Goal: Navigation & Orientation: Understand site structure

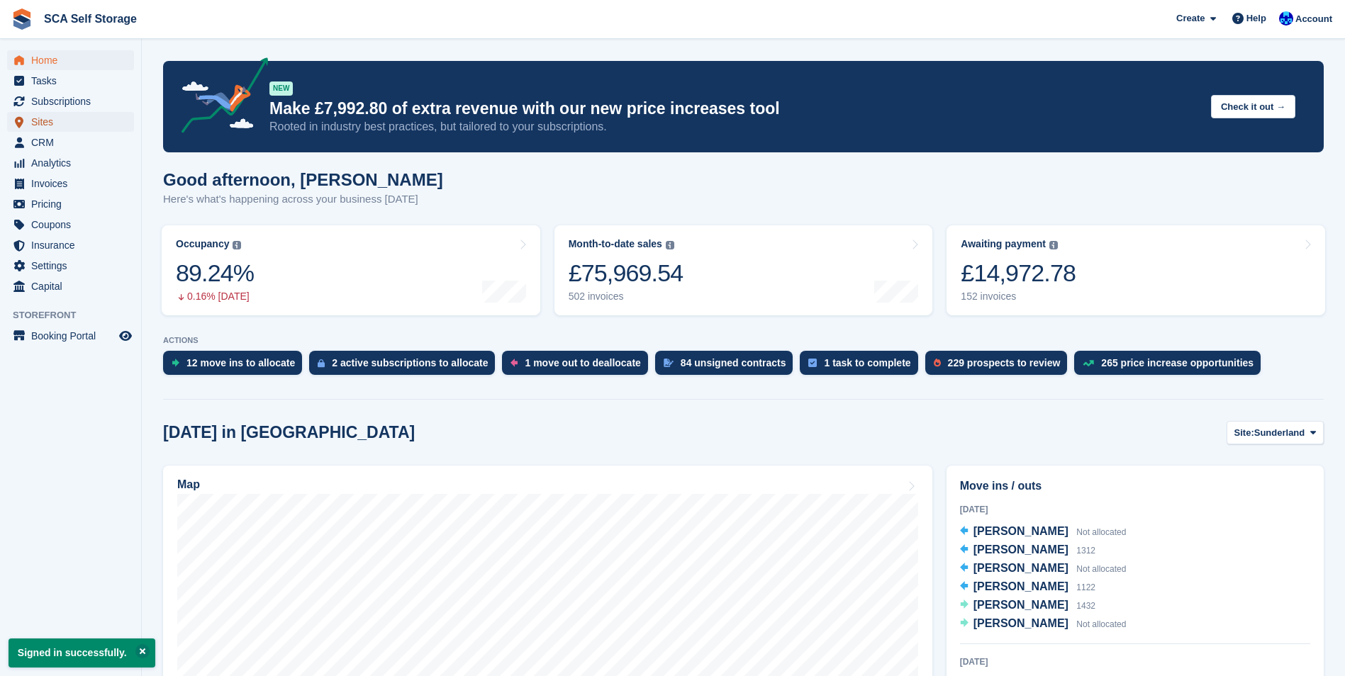
click at [73, 127] on span "Sites" at bounding box center [73, 122] width 85 height 20
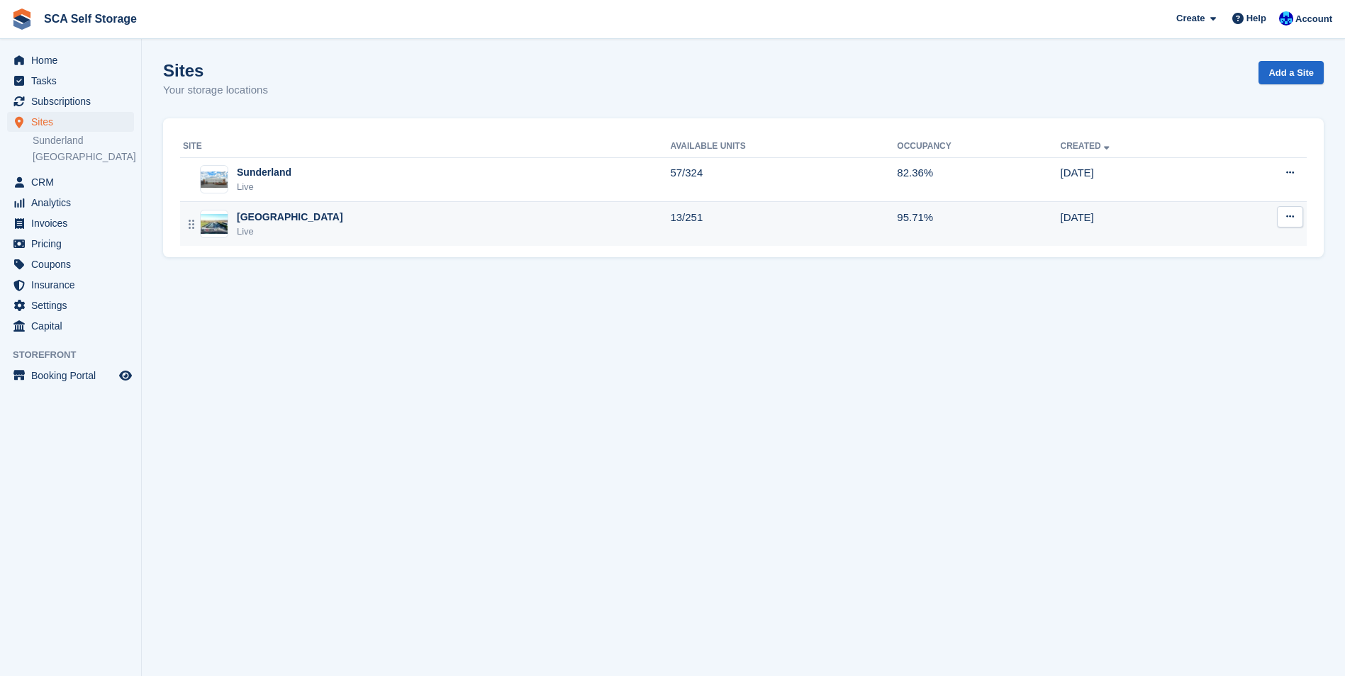
click at [303, 232] on div "Sheffield Live" at bounding box center [426, 224] width 487 height 29
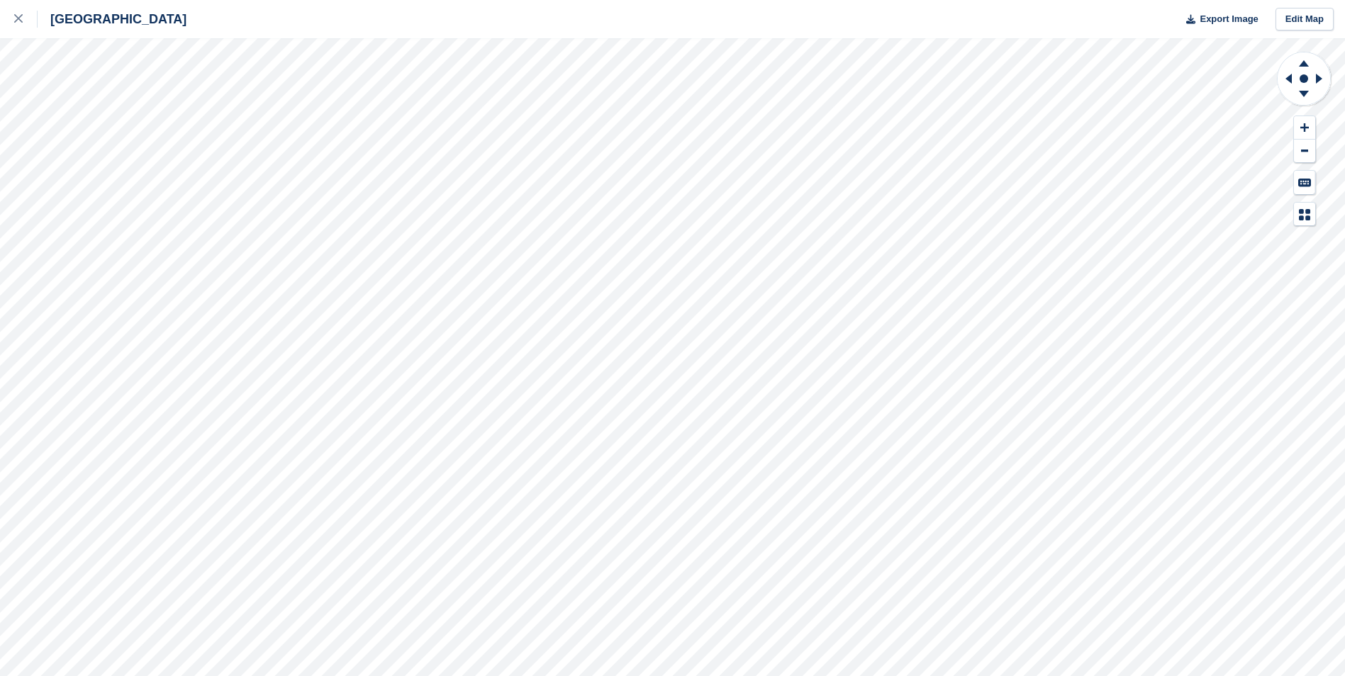
click at [154, 177] on div "Sheffield Export Image Edit Map" at bounding box center [672, 338] width 1345 height 676
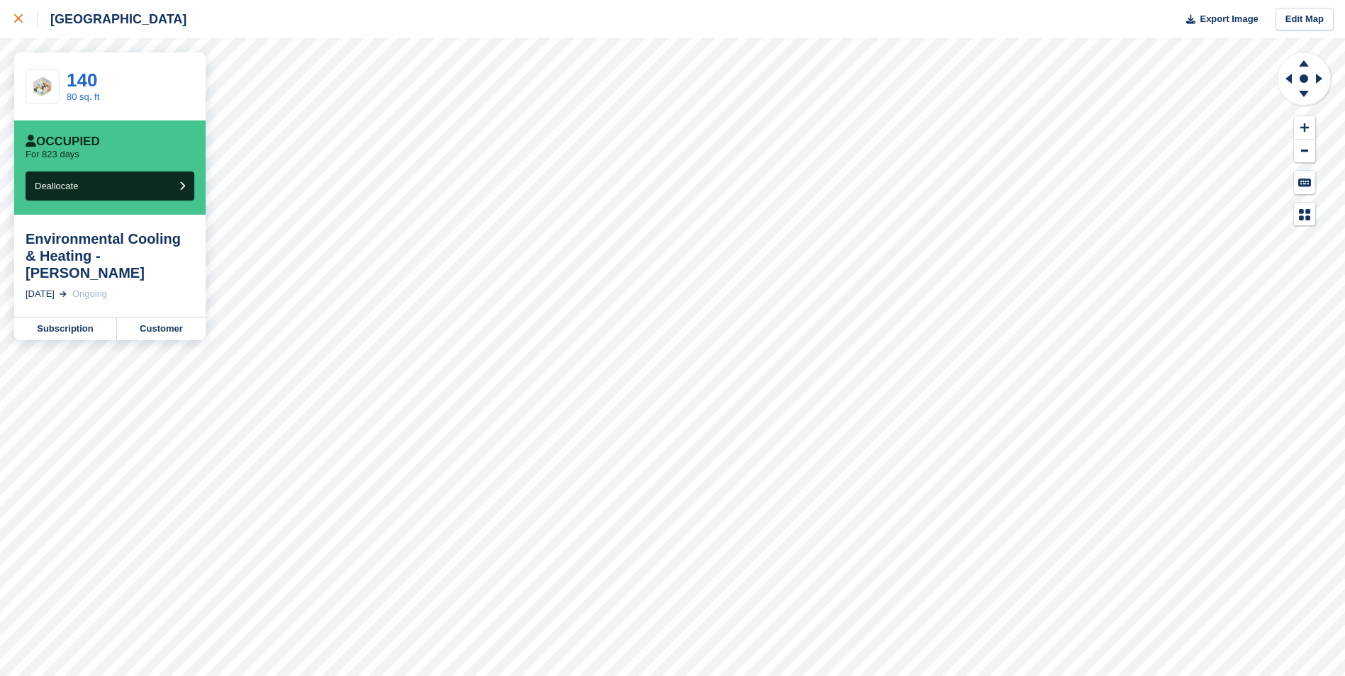
click at [11, 20] on link at bounding box center [19, 19] width 38 height 38
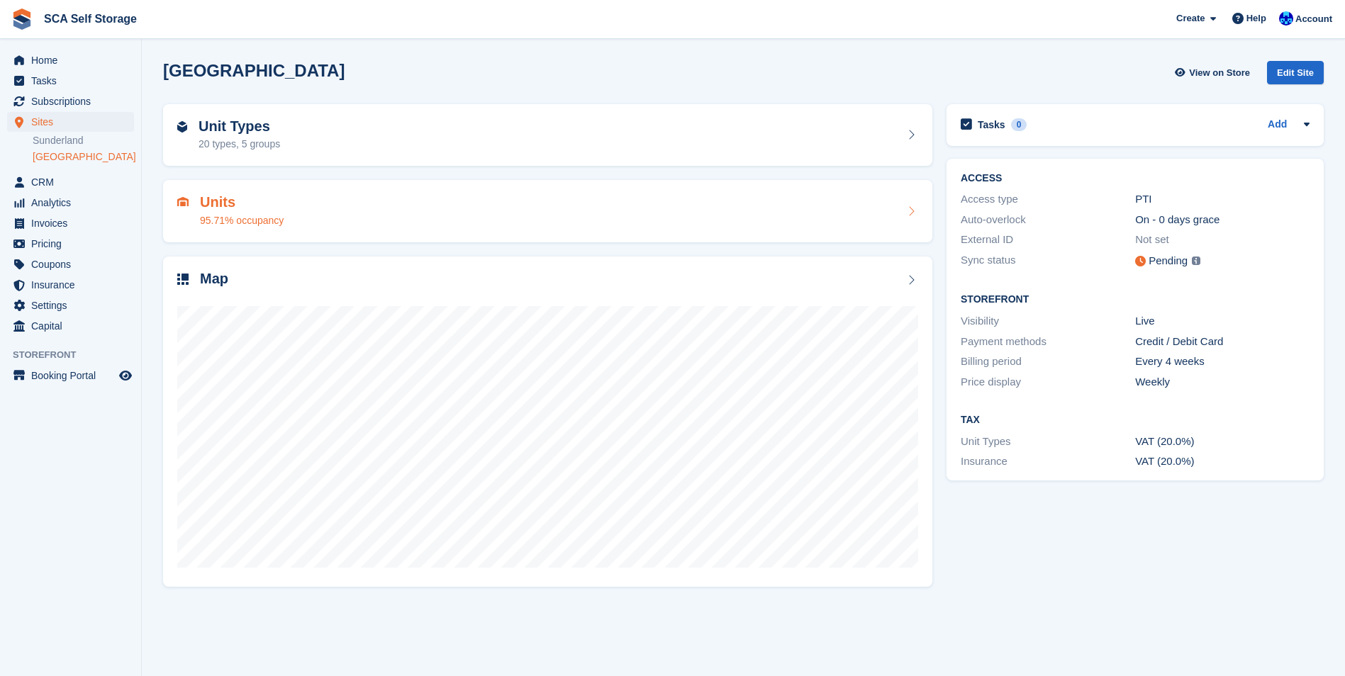
click at [294, 234] on div "Units 95.71% occupancy" at bounding box center [547, 211] width 769 height 62
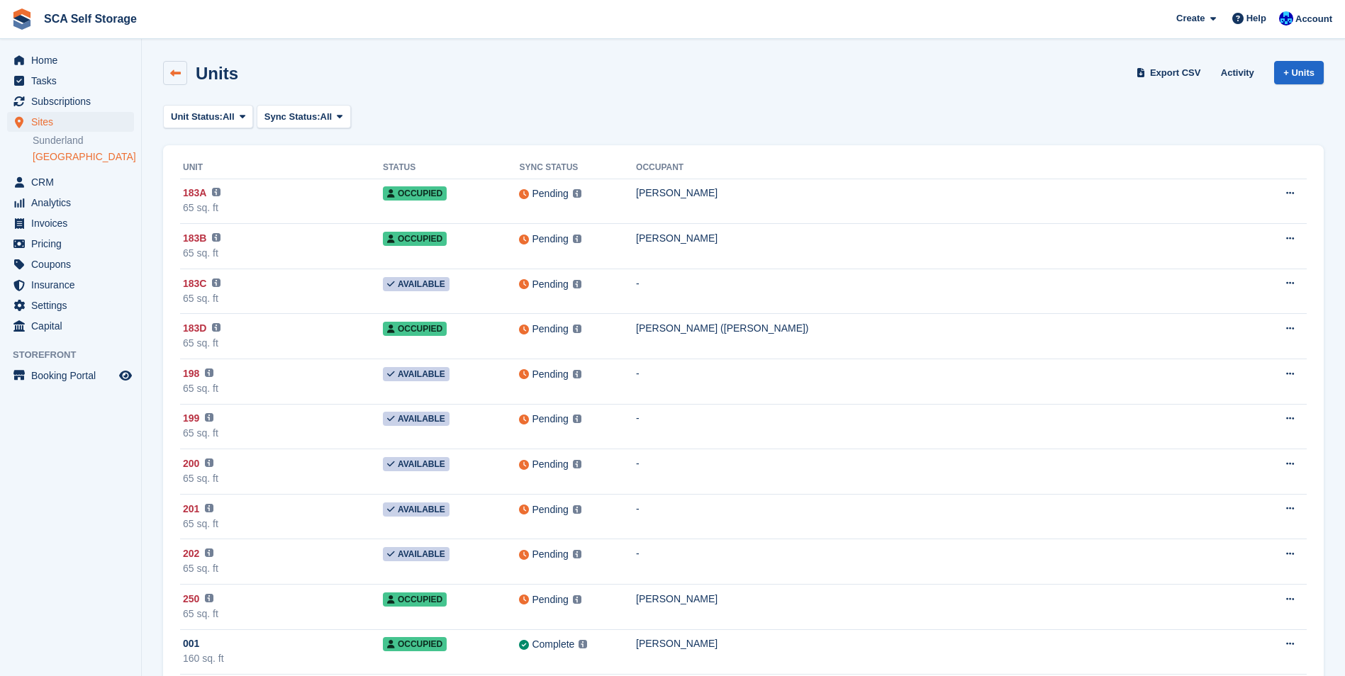
click at [174, 79] on link at bounding box center [175, 73] width 24 height 24
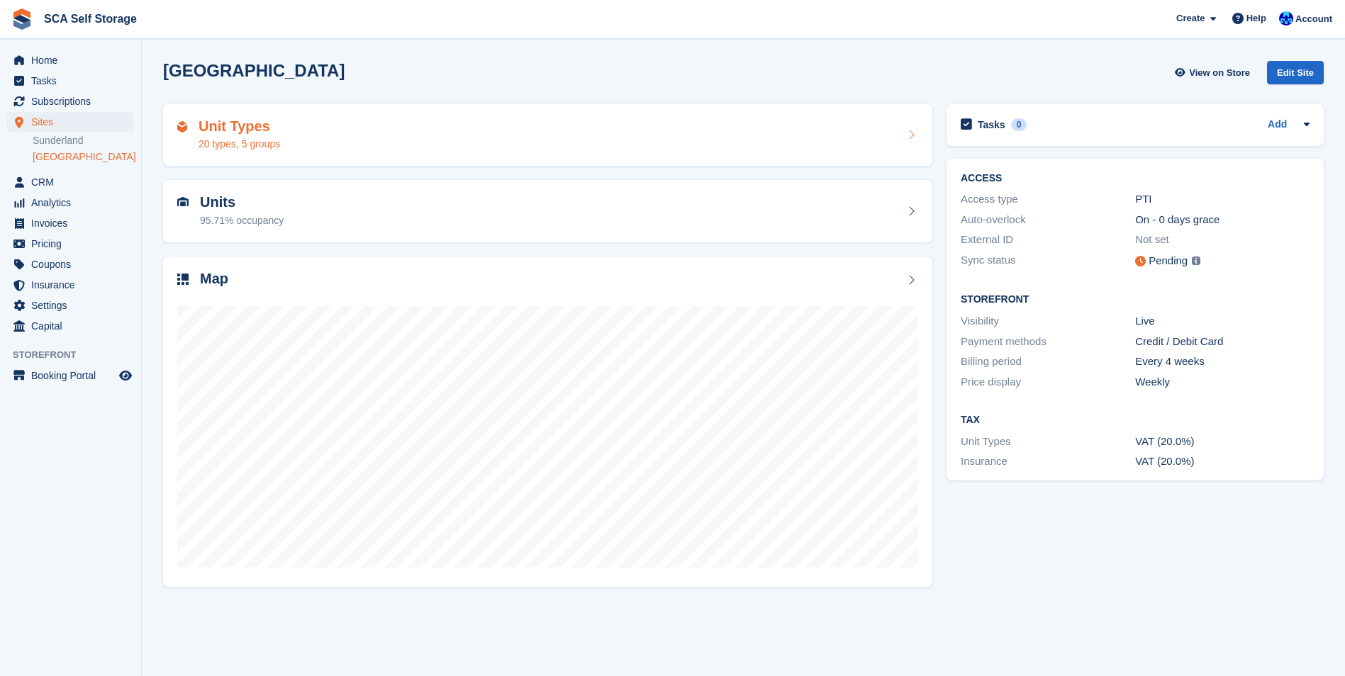
click at [290, 146] on div "Unit Types 20 types, 5 groups" at bounding box center [547, 135] width 741 height 34
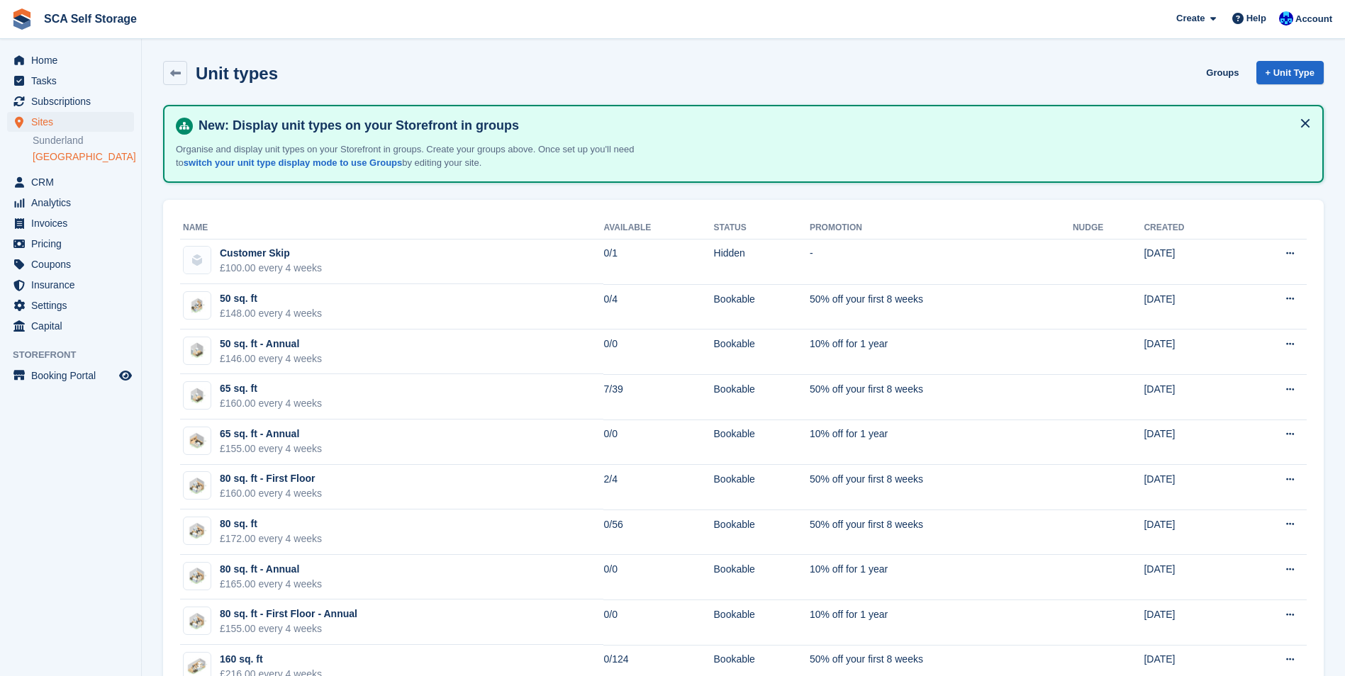
click at [67, 157] on link "[GEOGRAPHIC_DATA]" at bounding box center [83, 156] width 101 height 13
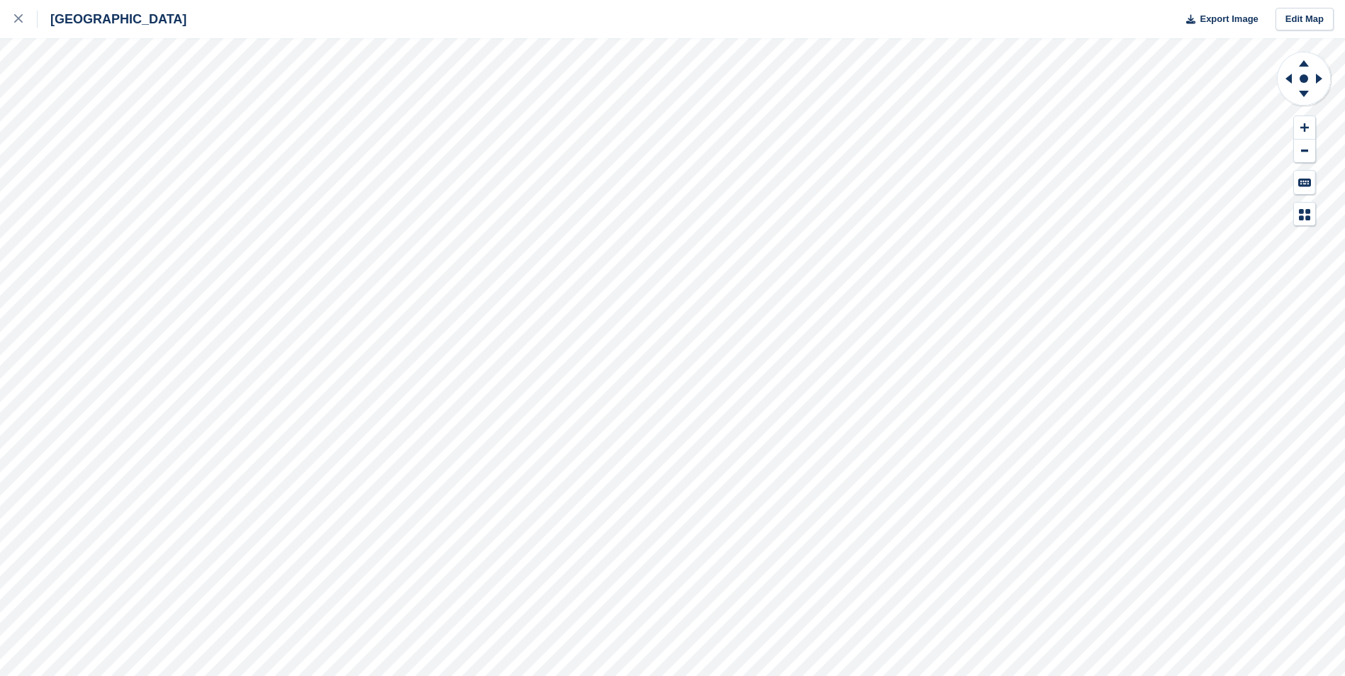
click at [153, 175] on div "Sheffield Export Image Edit Map" at bounding box center [672, 338] width 1345 height 676
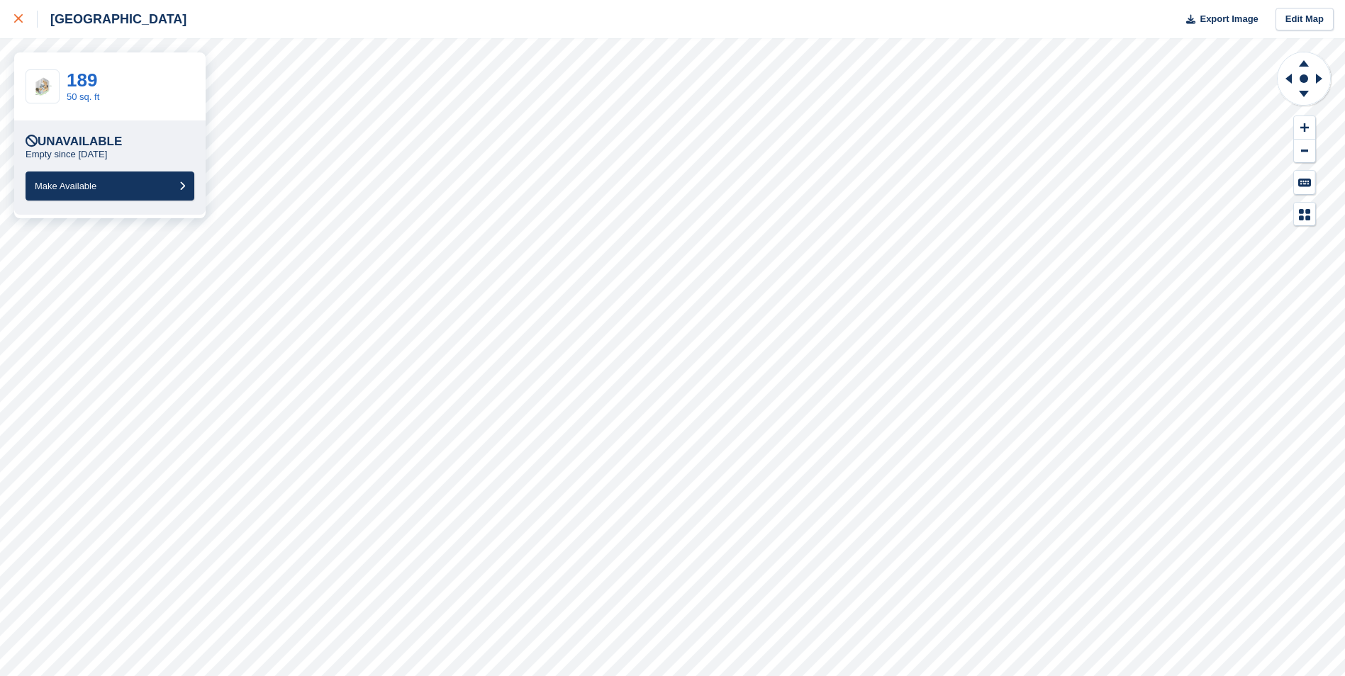
click at [16, 15] on icon at bounding box center [18, 18] width 9 height 9
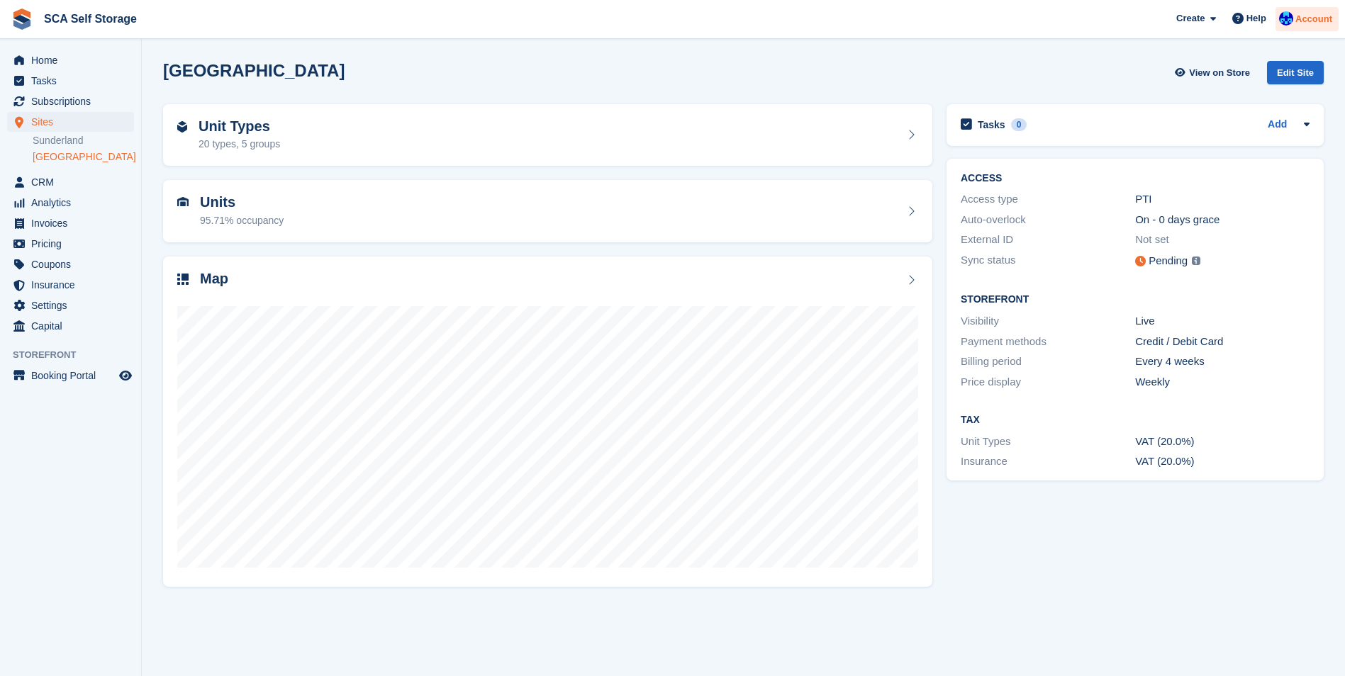
click at [1305, 25] on span "Account" at bounding box center [1313, 19] width 37 height 14
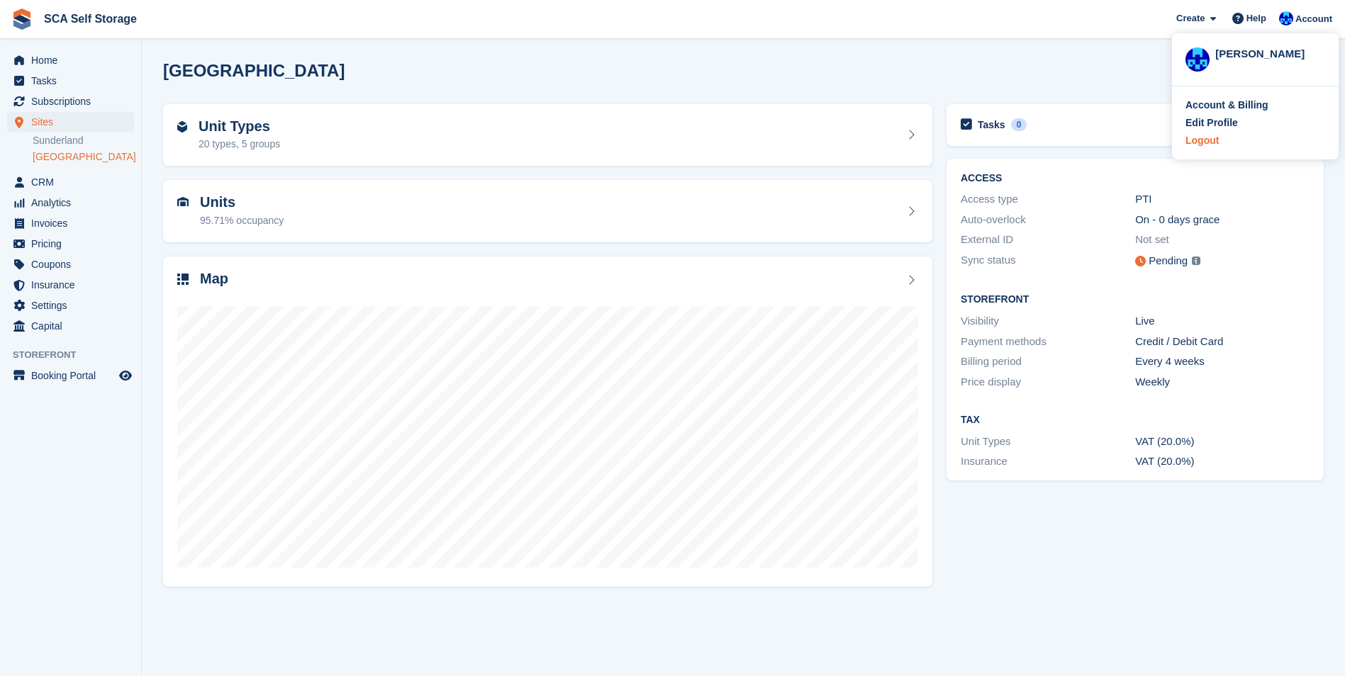
click at [1211, 140] on div "Logout" at bounding box center [1201, 140] width 33 height 15
